Goal: Task Accomplishment & Management: Manage account settings

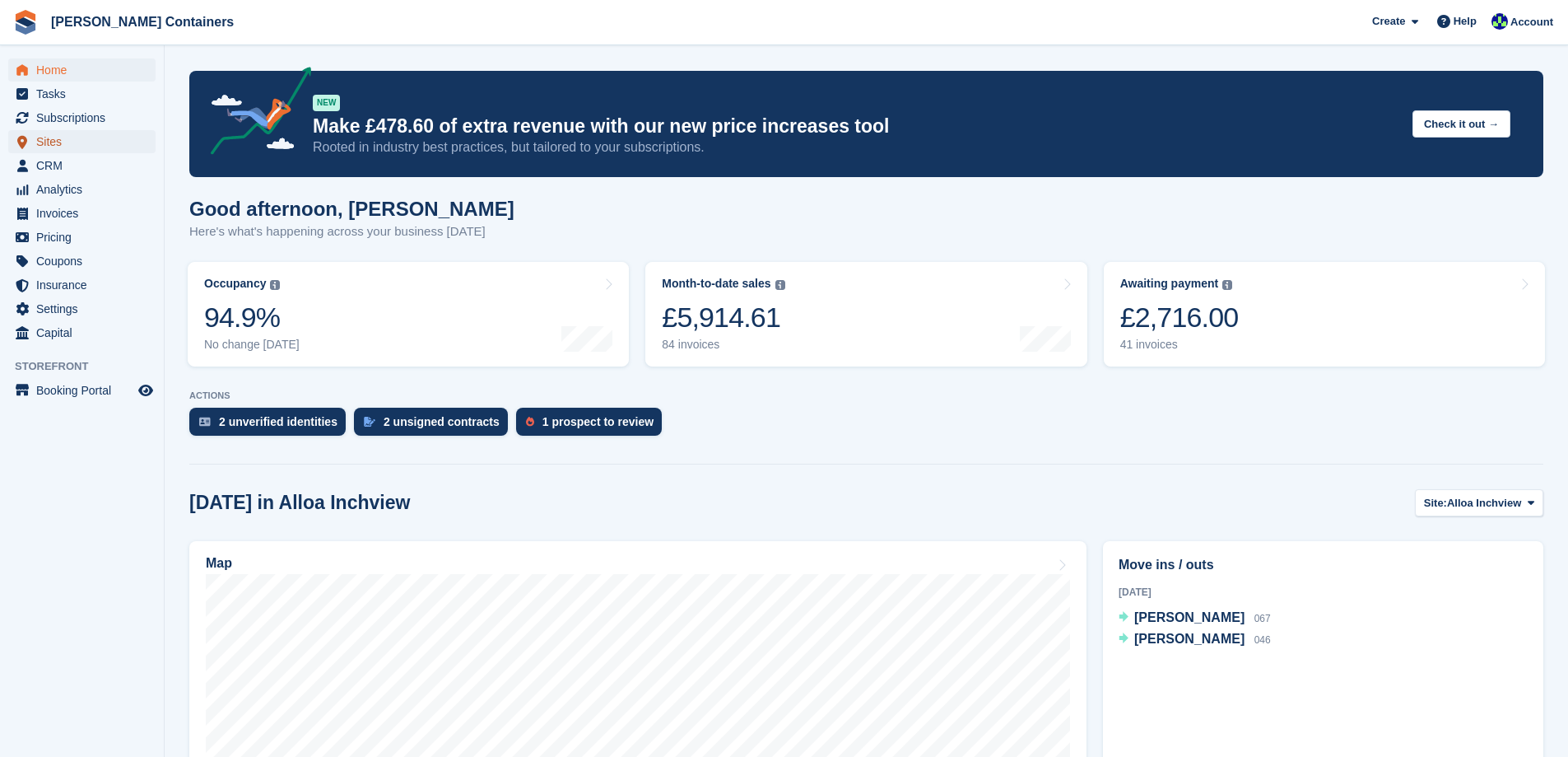
click at [68, 141] on span "Sites" at bounding box center [86, 142] width 99 height 23
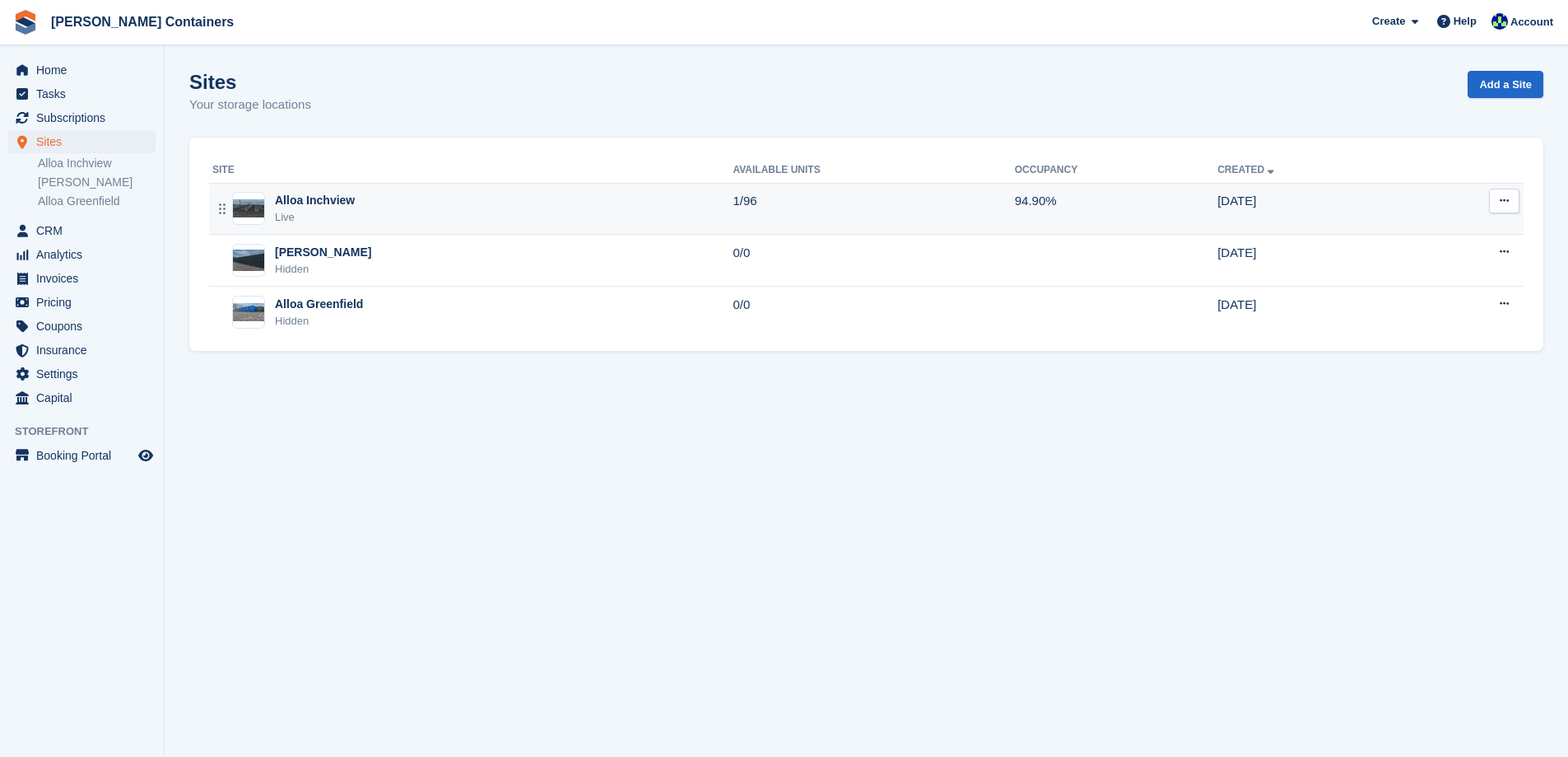
click at [443, 208] on div "Alloa Inchview Live" at bounding box center [473, 209] width 520 height 34
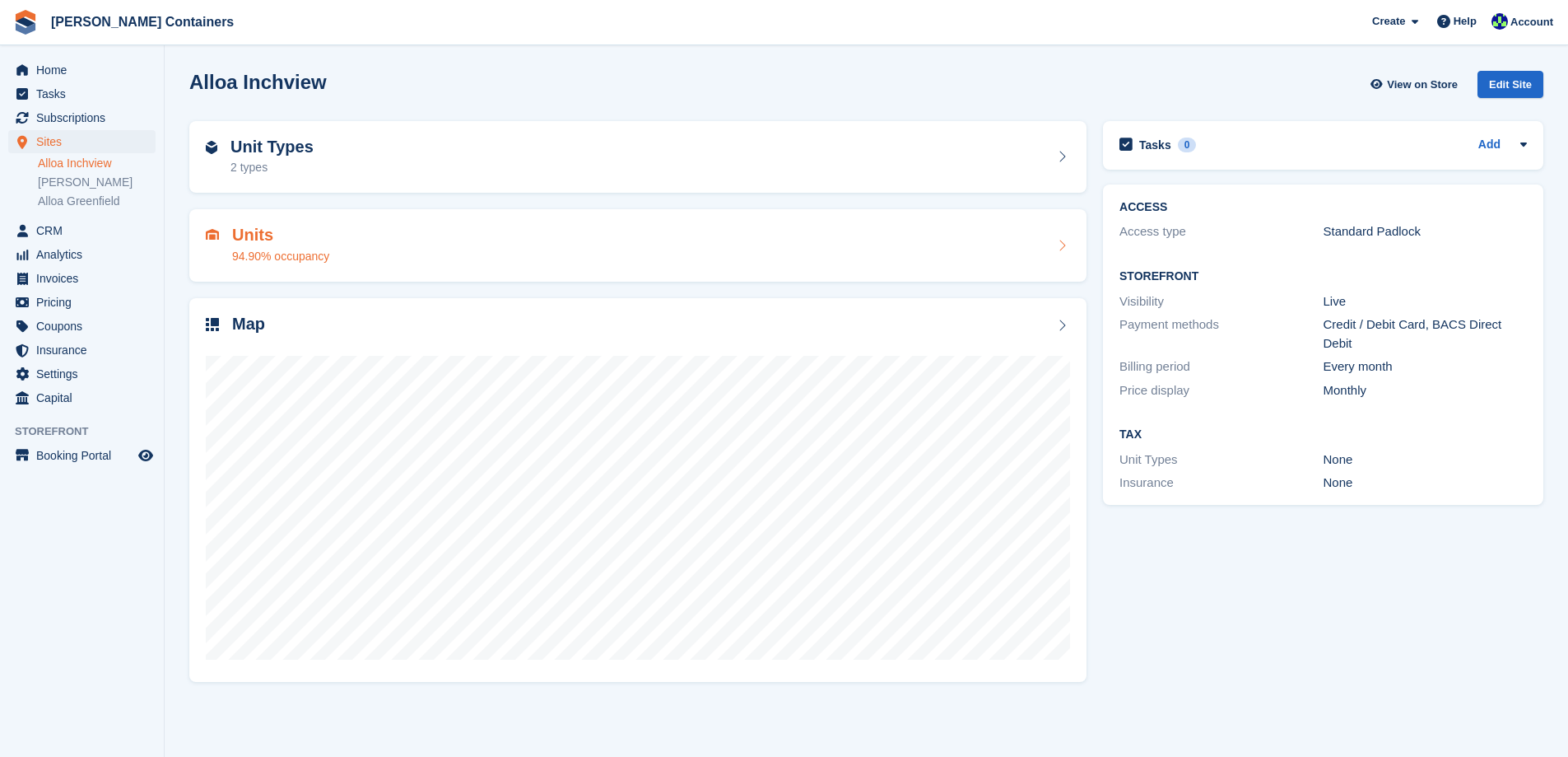
click at [540, 248] on div "Units 94.90% occupancy" at bounding box center [637, 245] width 864 height 39
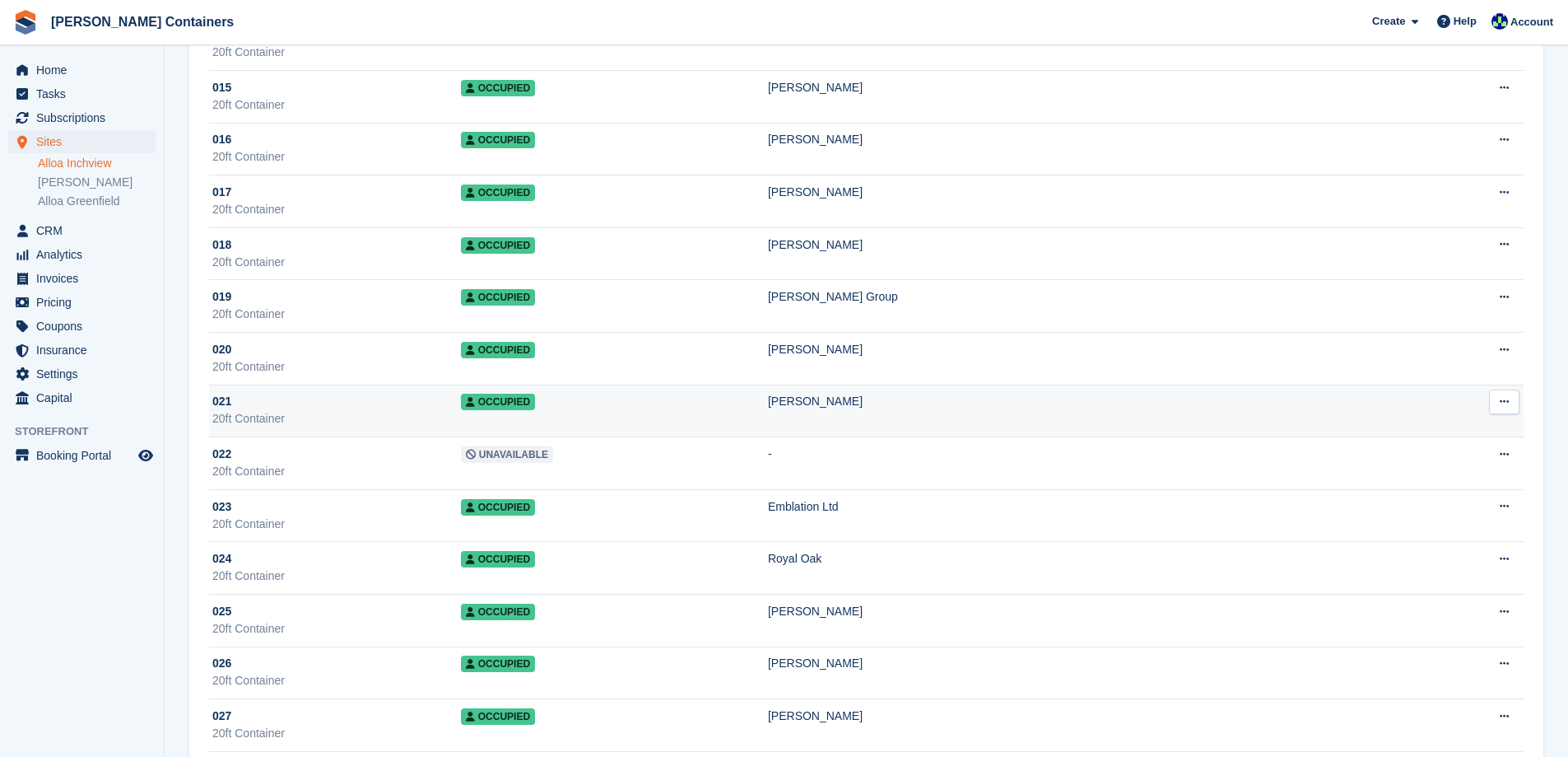
scroll to position [906, 0]
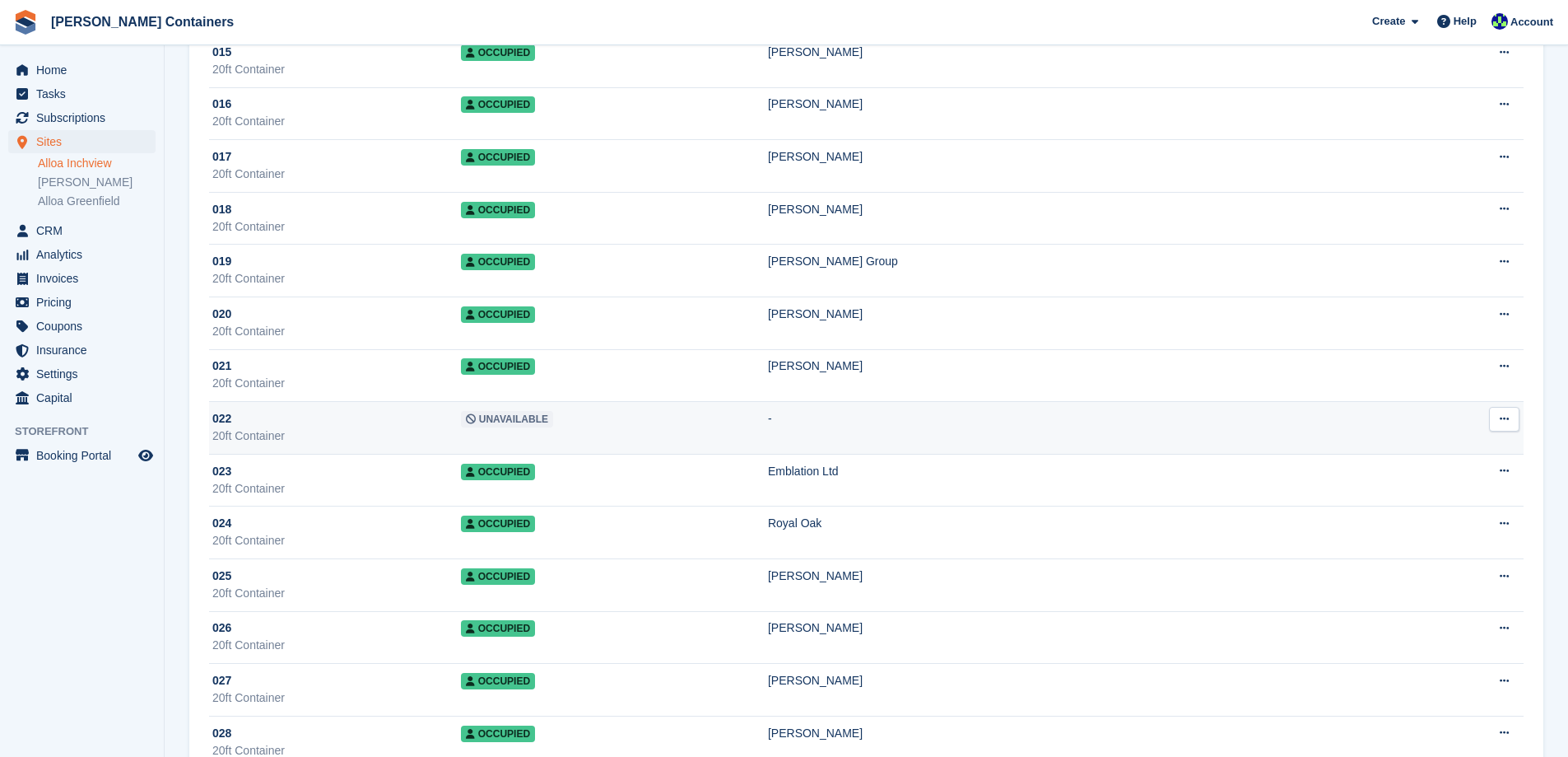
click at [768, 423] on td "Unavailable" at bounding box center [615, 428] width 307 height 53
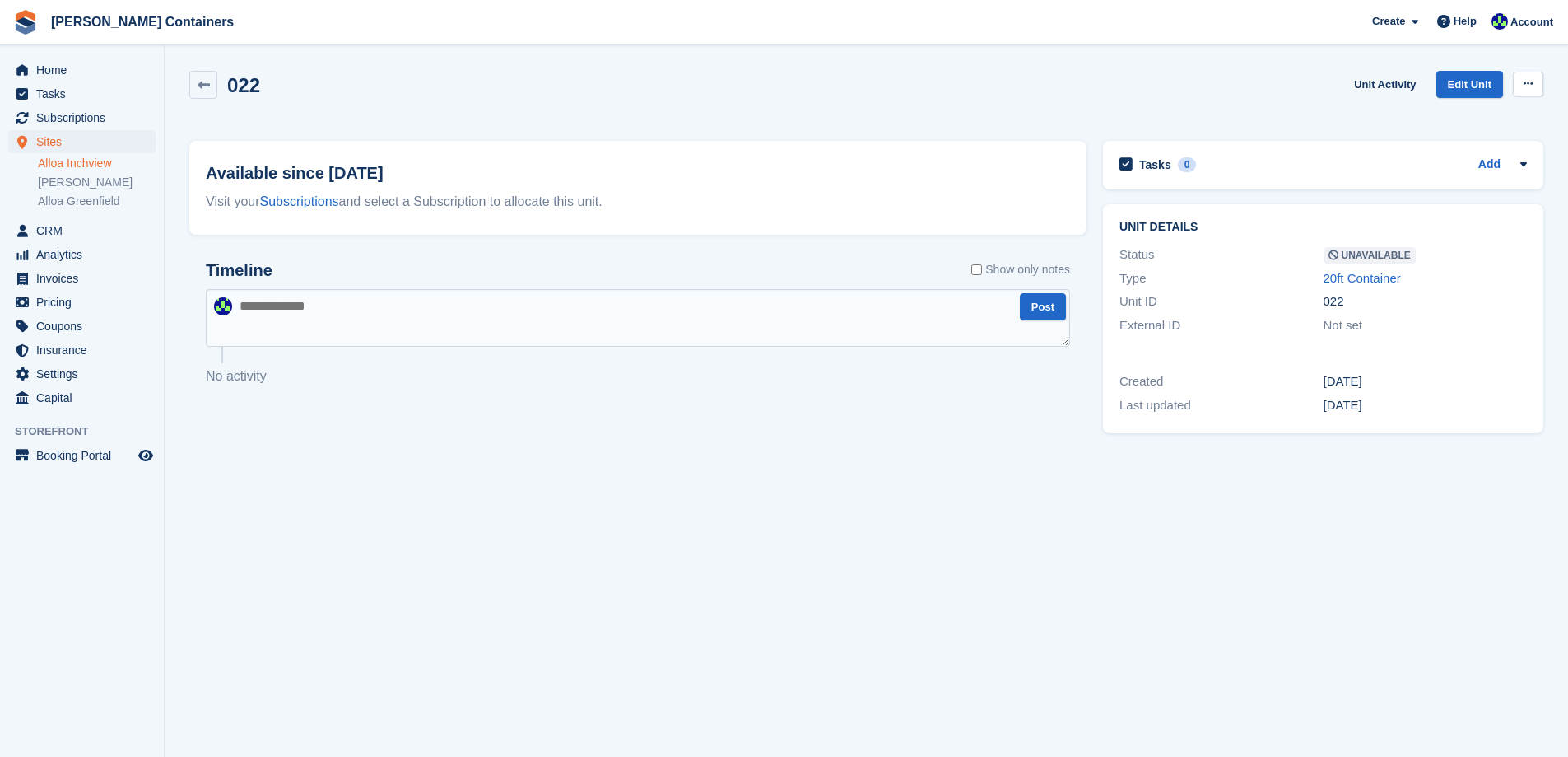
click at [1530, 84] on icon at bounding box center [1529, 84] width 9 height 11
click at [1450, 121] on p "Make Available" at bounding box center [1464, 116] width 143 height 21
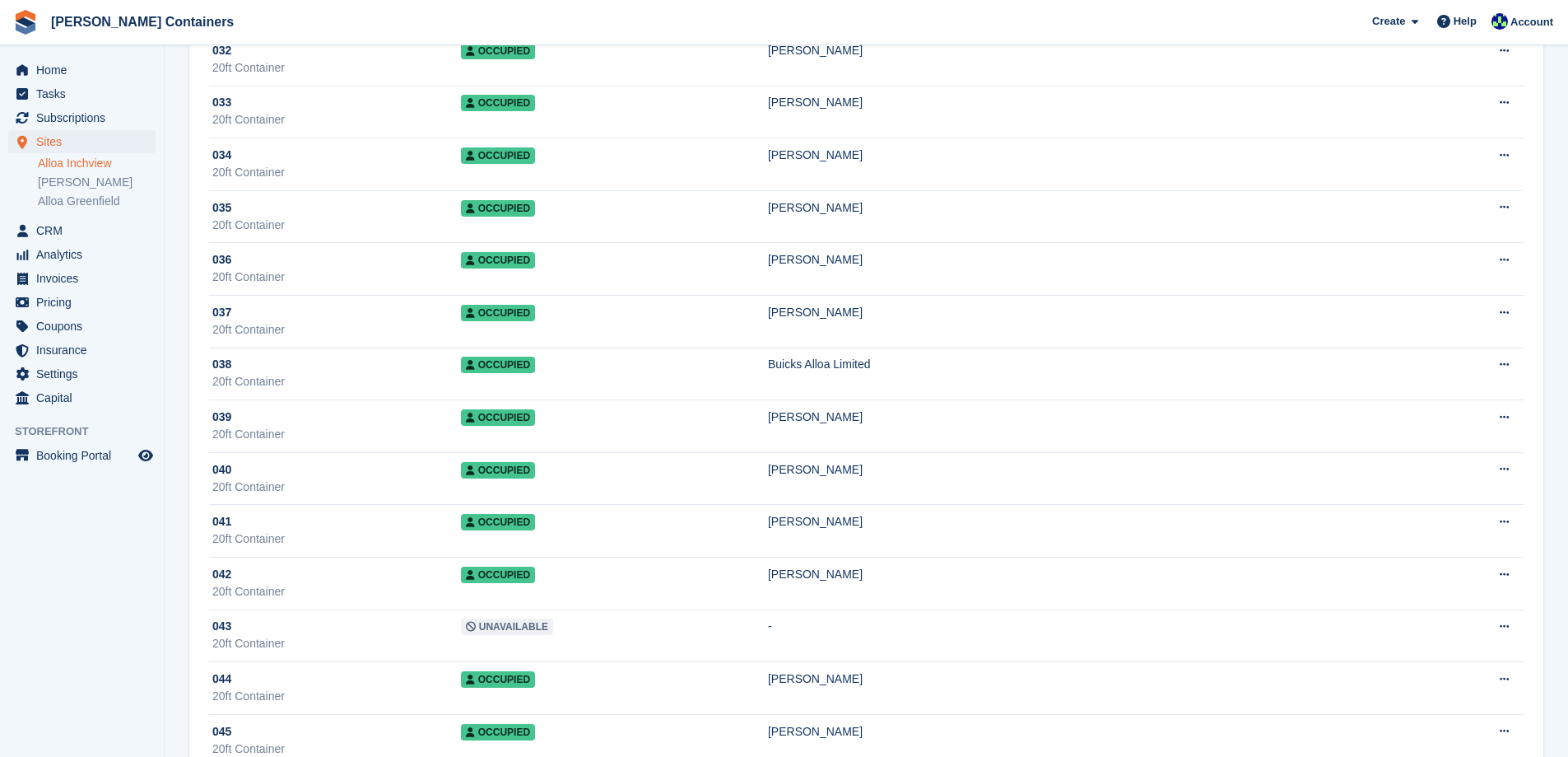
scroll to position [1812, 0]
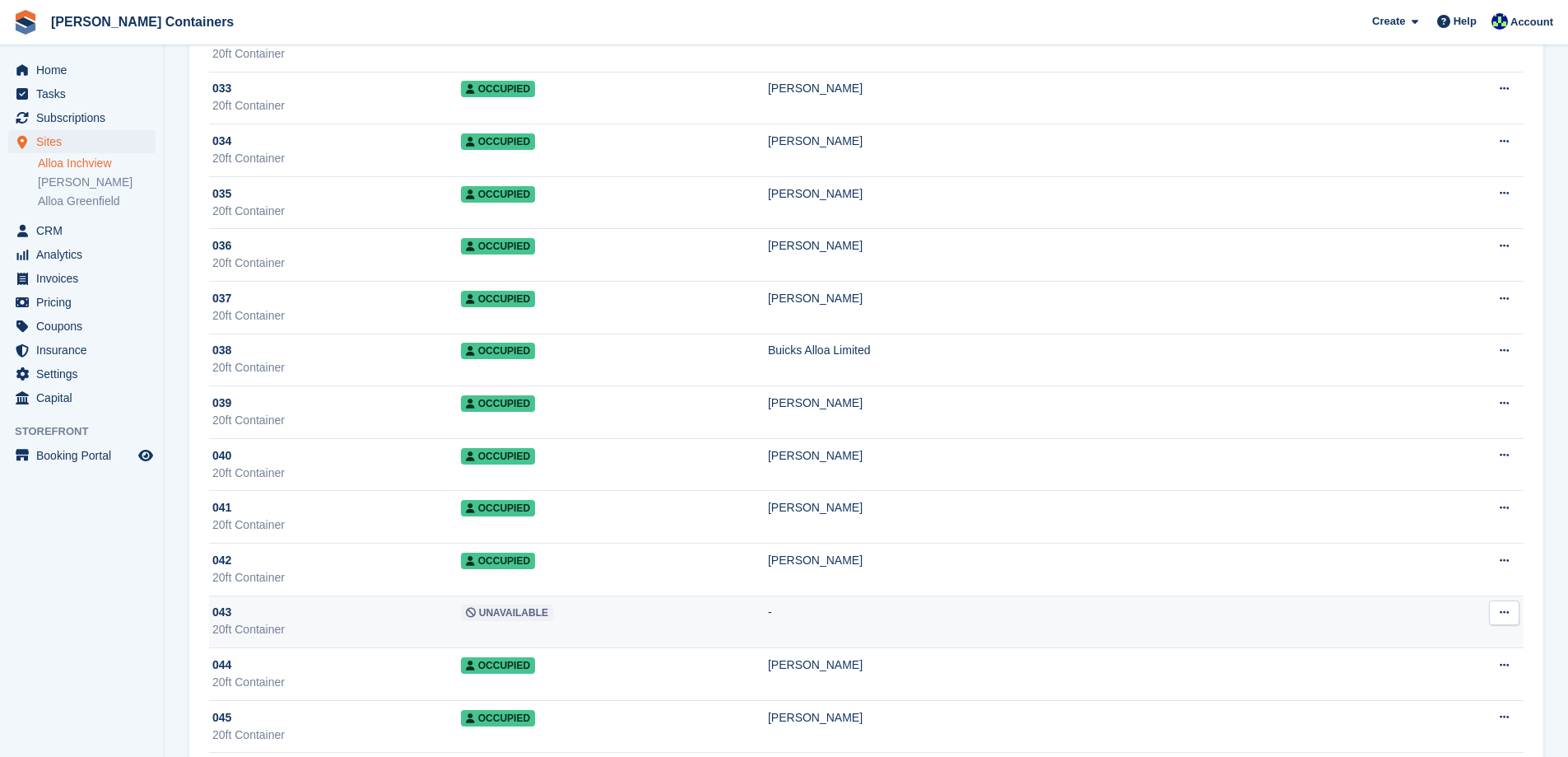
click at [687, 620] on td "Unavailable" at bounding box center [615, 621] width 307 height 53
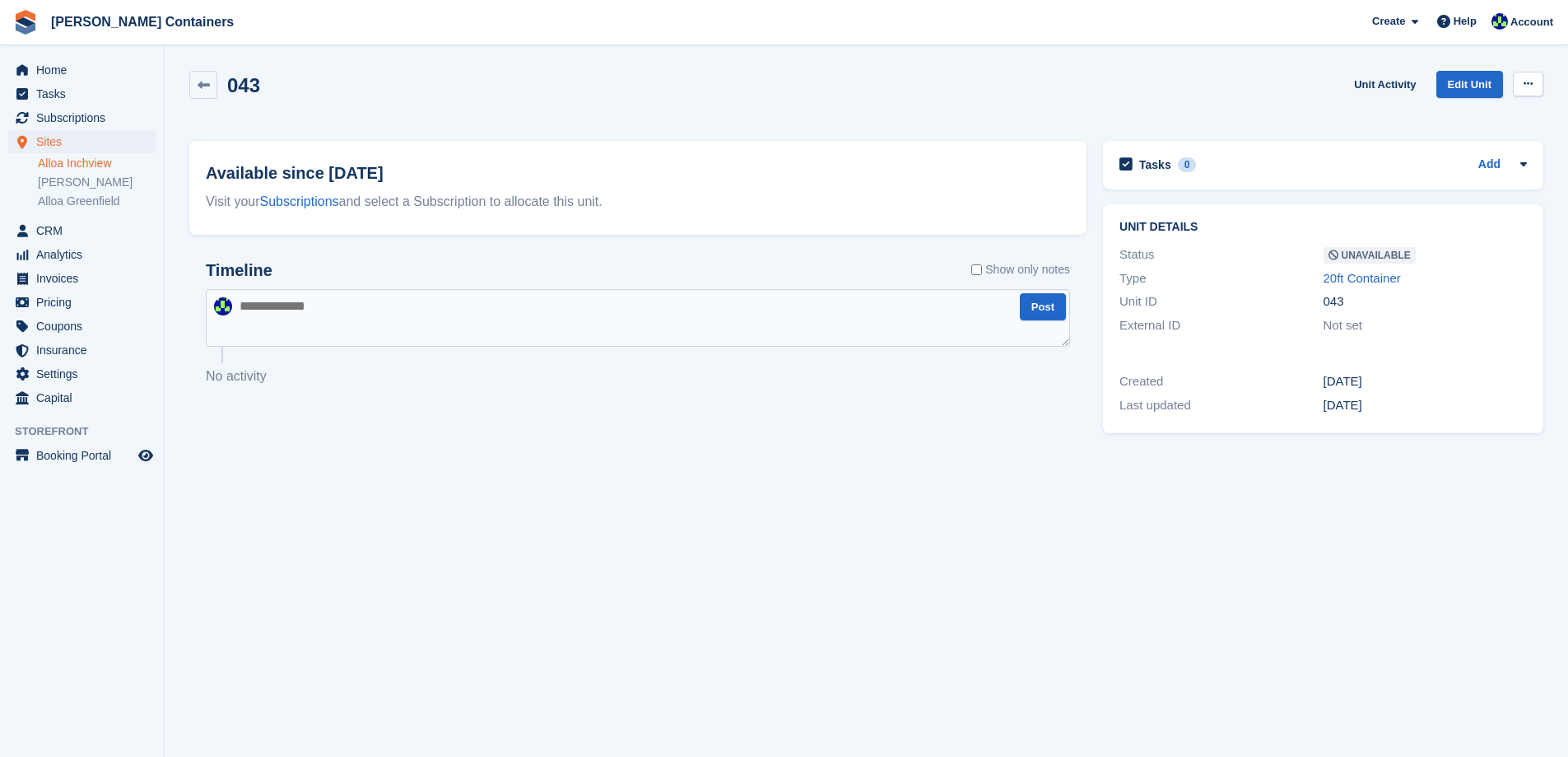
click at [1517, 85] on button at bounding box center [1529, 84] width 30 height 25
click at [1430, 120] on p "Make Available" at bounding box center [1464, 116] width 143 height 21
click at [52, 141] on span "Sites" at bounding box center [86, 142] width 99 height 23
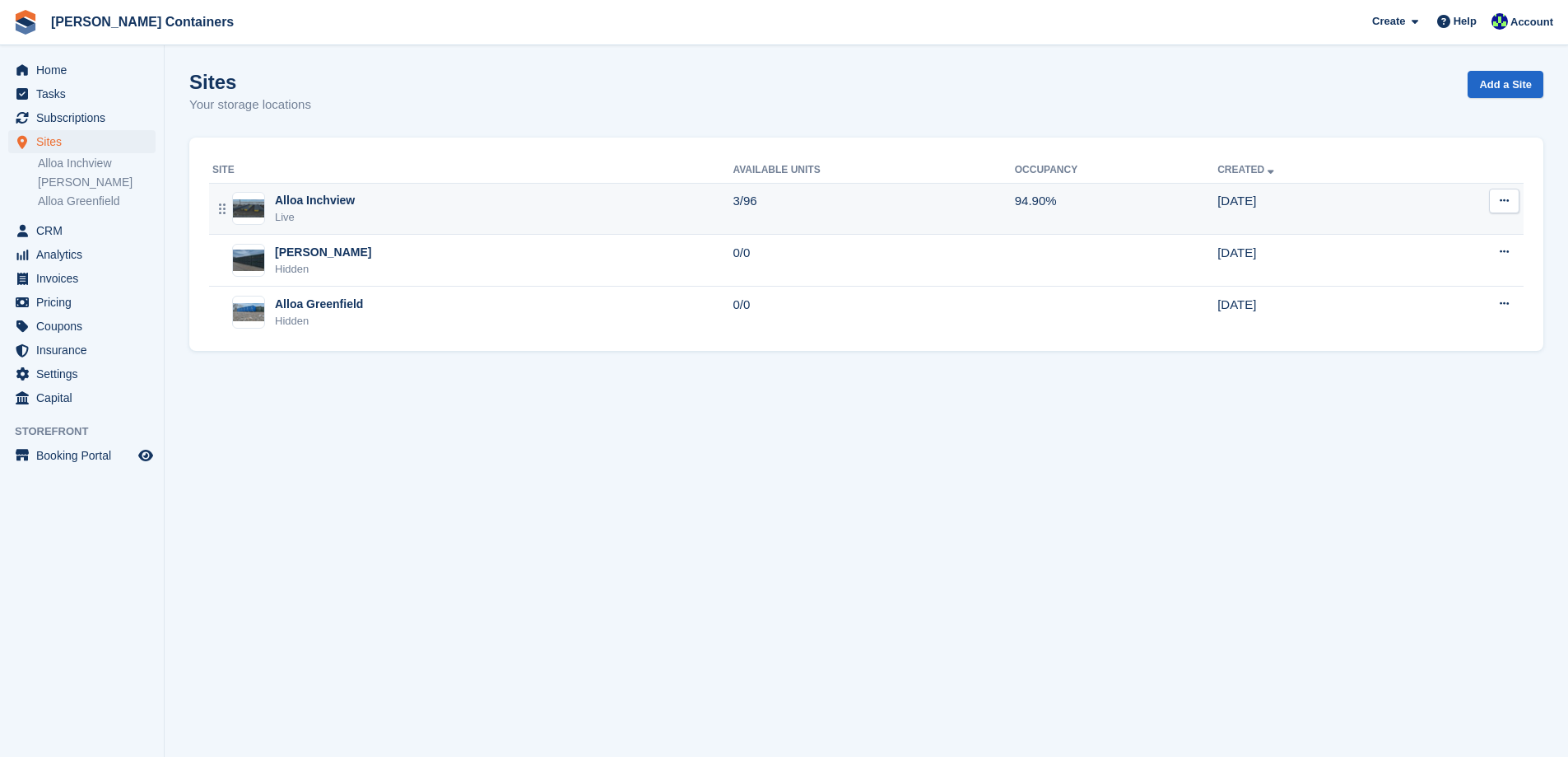
click at [418, 205] on div "Alloa Inchview Live" at bounding box center [473, 209] width 520 height 34
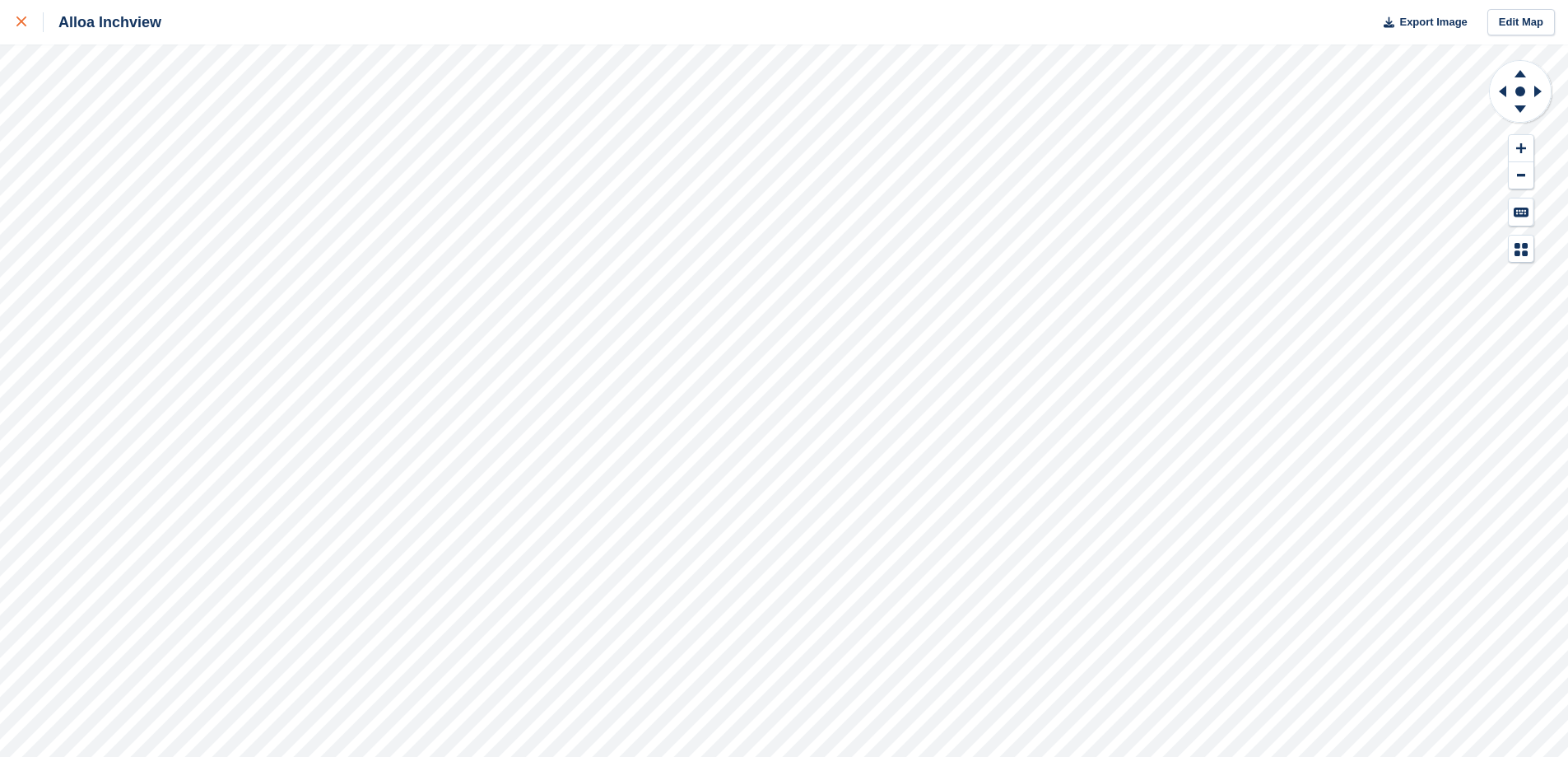
click at [11, 23] on link at bounding box center [21, 22] width 44 height 45
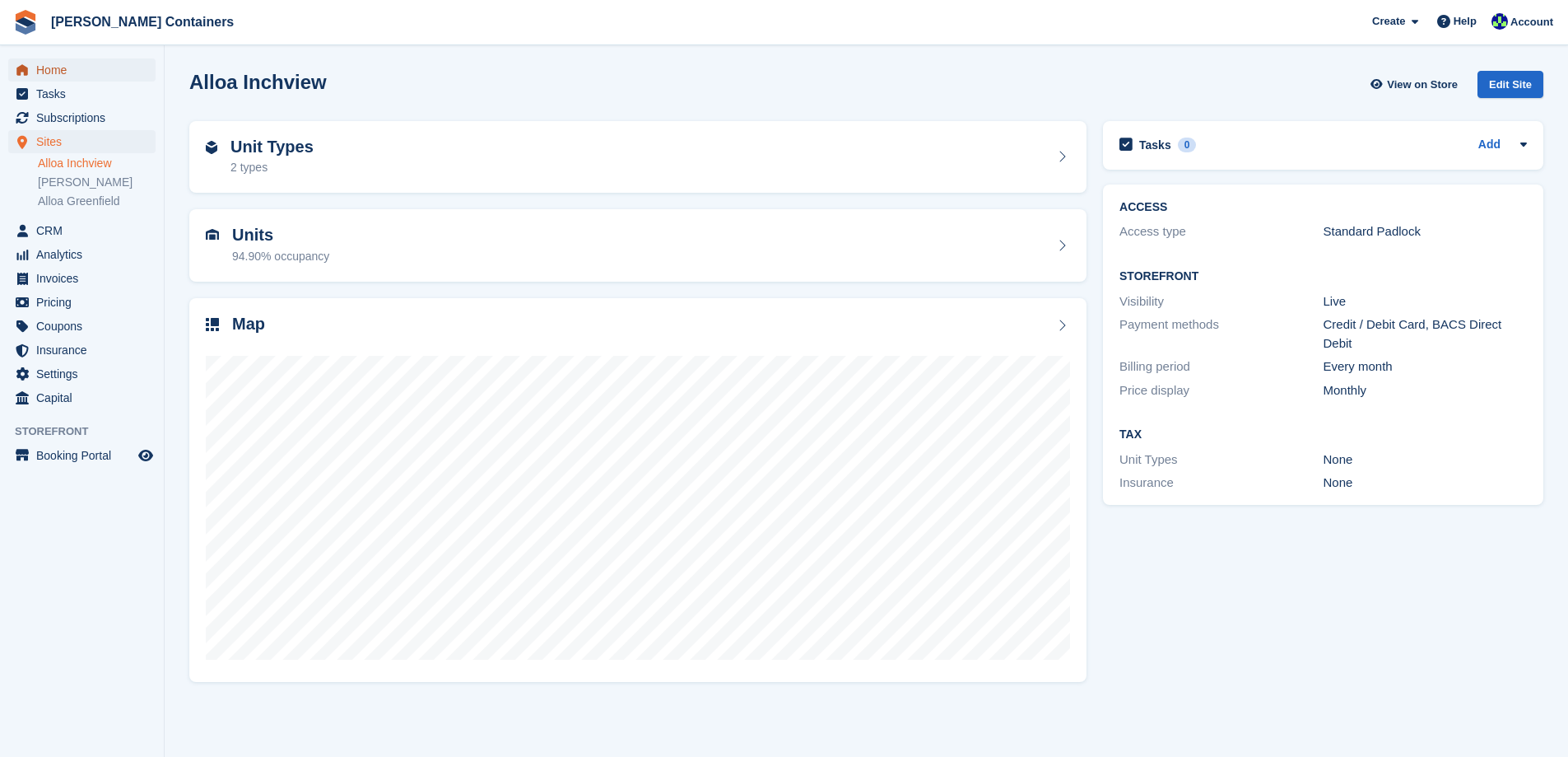
click at [39, 69] on span "Home" at bounding box center [86, 70] width 99 height 23
